Goal: Transaction & Acquisition: Obtain resource

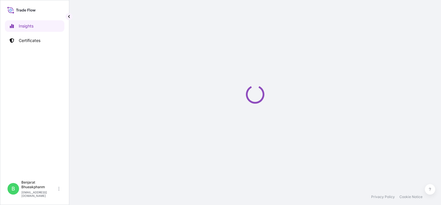
select select "2025"
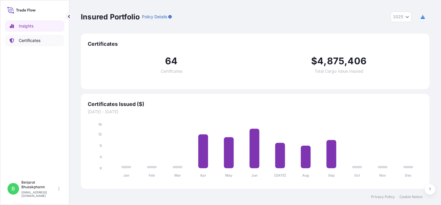
click at [27, 41] on p "Certificates" at bounding box center [30, 41] width 22 height 6
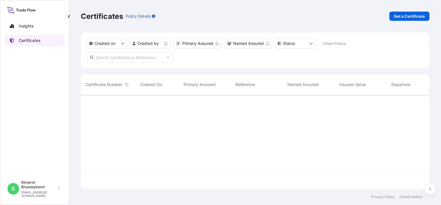
scroll to position [92, 344]
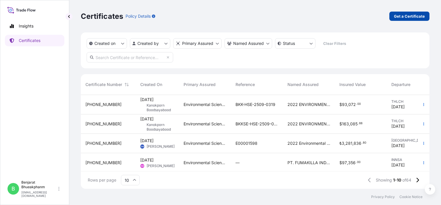
click at [413, 18] on p "Get a Certificate" at bounding box center [409, 16] width 31 height 6
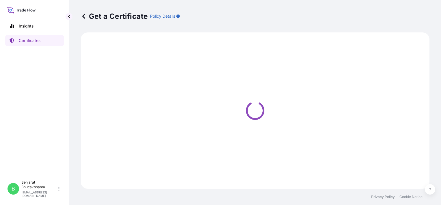
select select "Sea"
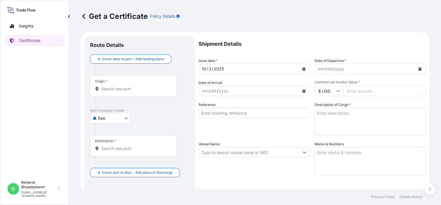
click at [221, 68] on div "2025" at bounding box center [218, 68] width 11 height 7
click at [342, 68] on div "yyyy" at bounding box center [340, 68] width 10 height 7
click at [419, 68] on icon "Calendar" at bounding box center [420, 68] width 3 height 3
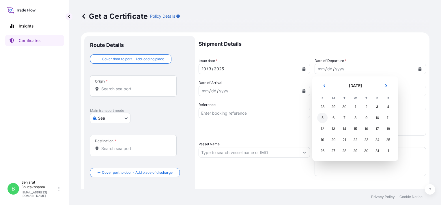
click at [324, 119] on div "5" at bounding box center [323, 117] width 10 height 10
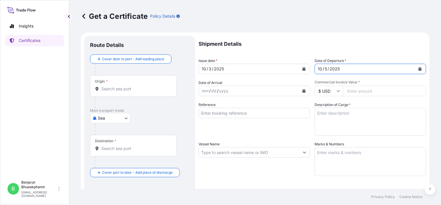
click at [253, 93] on div "mm / dd / yyyy" at bounding box center [249, 91] width 101 height 10
click at [377, 90] on input "Commercial Invoice Value *" at bounding box center [385, 91] width 83 height 10
paste input "36540.00"
type input "36540.00"
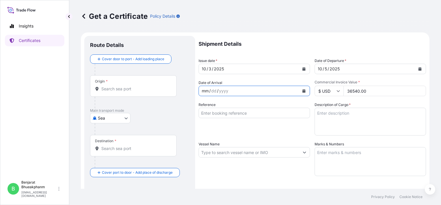
click at [254, 93] on div "mm / dd / yyyy" at bounding box center [249, 91] width 101 height 10
click at [300, 90] on button "Calendar" at bounding box center [304, 90] width 9 height 9
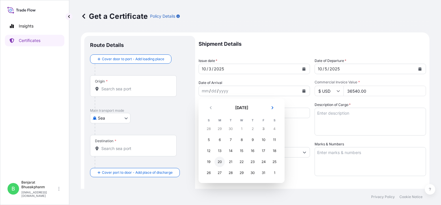
click at [221, 161] on div "20" at bounding box center [220, 161] width 10 height 10
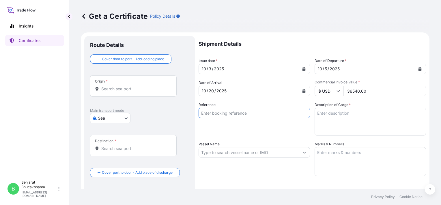
click at [269, 113] on input "Reference" at bounding box center [255, 112] width 112 height 10
type input "BL number JKMNL0005085"
click at [352, 122] on textarea "Description of Cargo *" at bounding box center [371, 121] width 112 height 28
click at [341, 127] on textarea "Description of Cargo *" at bounding box center [371, 121] width 112 height 28
paste textarea "RACUMIN RODENT BLOCK RB 100X100G BAG PH"
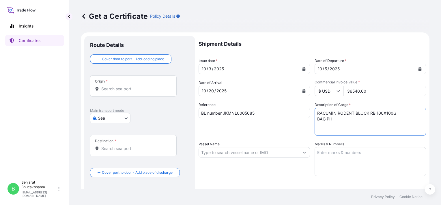
click at [315, 119] on textarea "RACUMIN RODENT BLOCK RB 100X100G BAG PH" at bounding box center [371, 121] width 112 height 28
type textarea "RACUMIN RODENT BLOCK RB 100X100G BAG PH"
click at [327, 152] on textarea "Marks & Numbers" at bounding box center [371, 161] width 112 height 29
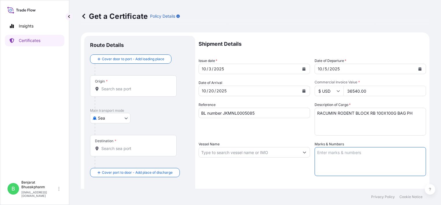
paste textarea "EARTH HOMECARE PRODUCTS (PHILIPPINES), INC. P/O. PO57 ROD-03-001.2 RACUMIN RODE…"
click at [315, 158] on textarea "EARTH HOMECARE PRODUCTS (PHILIPPINES), INC. P/O. PO57 ROD-03-001.2 RACUMIN RODE…" at bounding box center [371, 161] width 112 height 29
click at [315, 159] on textarea "EARTH HOMECARE PRODUCTS (PHILIPPINES), INC. P/O. PO57 ROD-03-001.2 RACUMIN RODE…" at bounding box center [371, 161] width 112 height 29
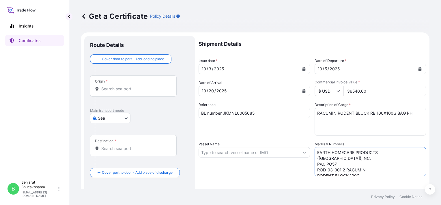
click at [315, 165] on textarea "EARTH HOMECARE PRODUCTS (PHILIPPINES),INC. P/O. PO57 ROD-03-001.2 RACUMIN RODEN…" at bounding box center [371, 161] width 112 height 29
click at [316, 170] on textarea "EARTH HOMECARE PRODUCTS (PHILIPPINES),INC. P/O. PO57 ROD-03-001.2 RACUMIN RODEN…" at bounding box center [371, 161] width 112 height 29
type textarea "EARTH HOMECARE PRODUCTS (PHILIPPINES),INC. P/O. PO57 ROD-03-001.2 RACUMIN RODEN…"
click at [233, 150] on input "Vessel Name" at bounding box center [249, 152] width 101 height 10
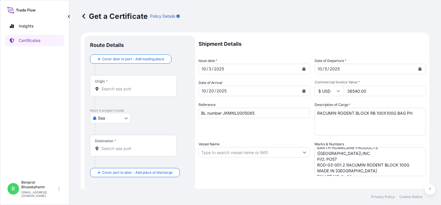
click at [263, 155] on input "Vessel Name" at bounding box center [249, 152] width 101 height 10
paste input "AS SIMONE V.540N"
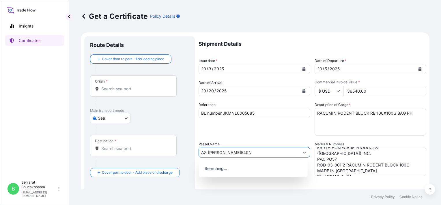
type input "AS SIMONE V.540N"
click at [259, 131] on div "Reference BL number JKMNL0005085" at bounding box center [255, 119] width 112 height 34
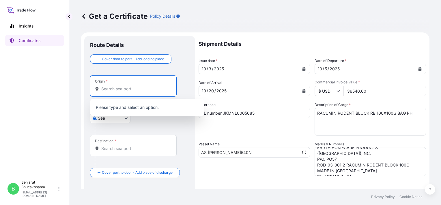
click at [114, 87] on input "Origin *" at bounding box center [135, 89] width 68 height 6
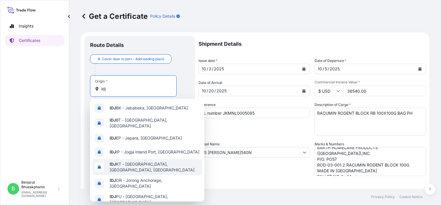
click at [150, 159] on div "IDJ KT - Jakarta, Java, Indonesia" at bounding box center [147, 167] width 110 height 16
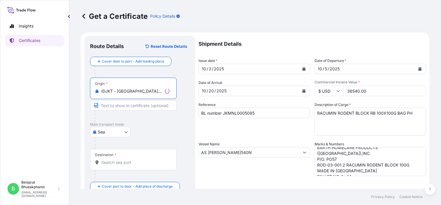
type input "IDJKT - Jakarta, Java, Indonesia"
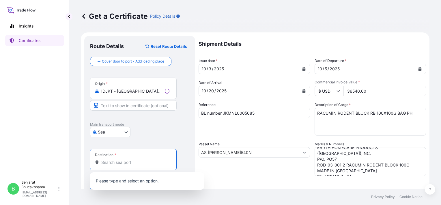
click at [116, 160] on input "Destination *" at bounding box center [135, 162] width 68 height 6
type input "m"
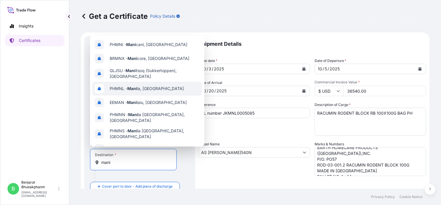
click at [145, 90] on span "PHMNL - Mani la, Philippines" at bounding box center [147, 89] width 74 height 6
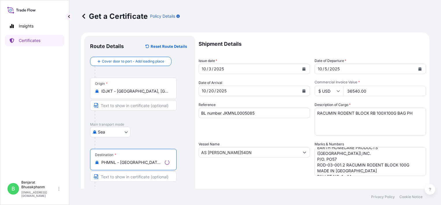
type input "PHMNL - Manila, Philippines"
click at [191, 164] on div "Route Details Reset Route Details Cover door to port - Add loading place Place …" at bounding box center [139, 160] width 111 height 248
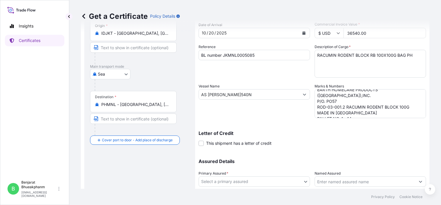
scroll to position [98, 0]
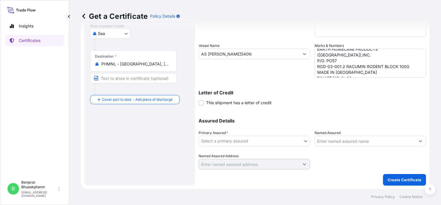
click at [268, 140] on body "Insights Certificates B Benjarat Bhueakphanm benjarat.phueakphanmook@envu.com G…" at bounding box center [220, 102] width 441 height 205
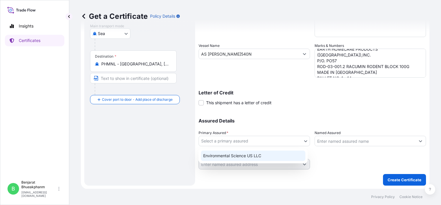
click at [252, 159] on div "Environmental Science US LLC" at bounding box center [253, 155] width 105 height 10
select select "32009"
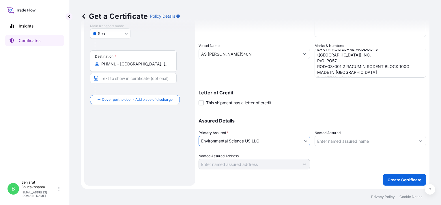
click at [352, 140] on input "Named Assured" at bounding box center [365, 140] width 101 height 10
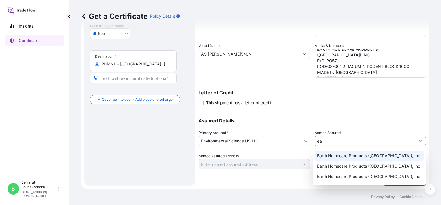
click at [351, 157] on span "Earth Homecare Prod ucts (Philippines), Inc." at bounding box center [370, 156] width 104 height 6
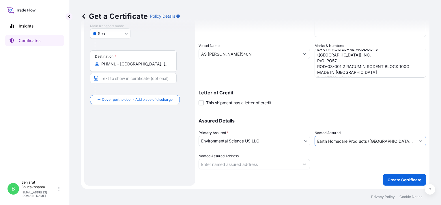
type input "Earth Homecare Prod ucts (Philippines), Inc."
click at [356, 115] on div "Assured Details Primary Assured * Environmental Science US LLC Environmental Sc…" at bounding box center [313, 140] width 228 height 58
click at [263, 159] on input "Named Assured Address" at bounding box center [249, 164] width 101 height 10
click at [335, 158] on div at bounding box center [371, 161] width 112 height 16
click at [392, 177] on p "Create Certificate" at bounding box center [405, 180] width 34 height 6
